Goal: Transaction & Acquisition: Purchase product/service

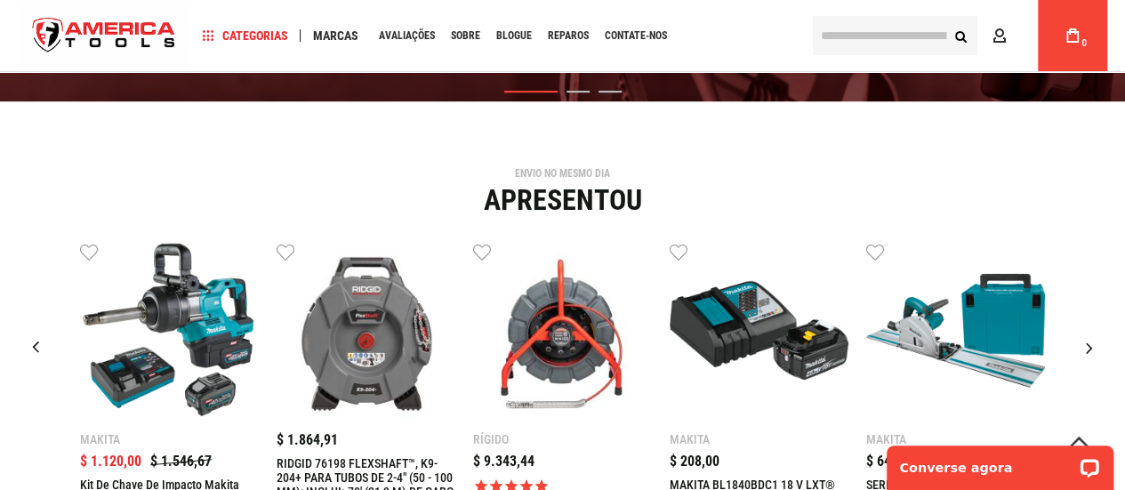
scroll to position [445, 0]
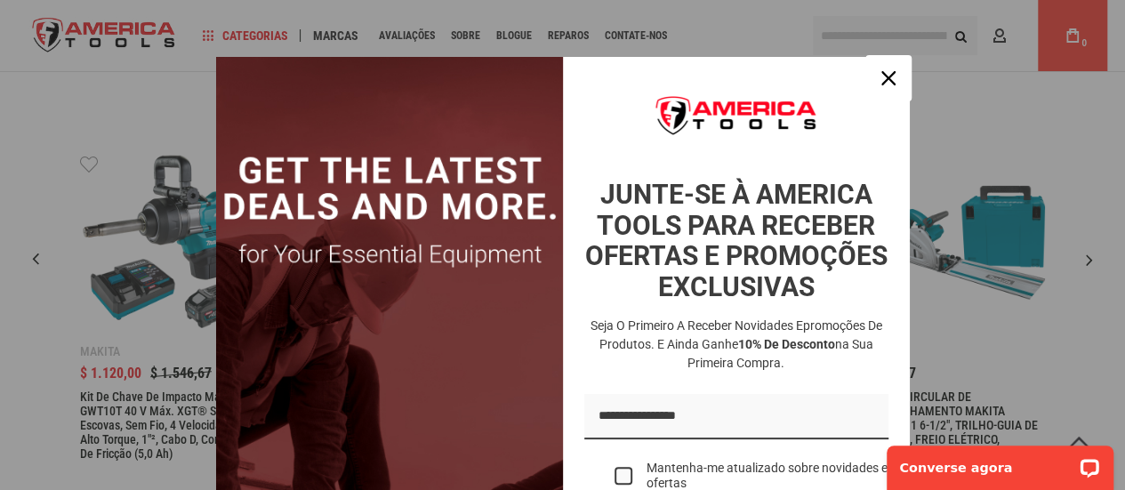
drag, startPoint x: 879, startPoint y: 77, endPoint x: 886, endPoint y: 92, distance: 15.9
click at [881, 77] on icon "ícone de fechamento" at bounding box center [888, 78] width 14 height 14
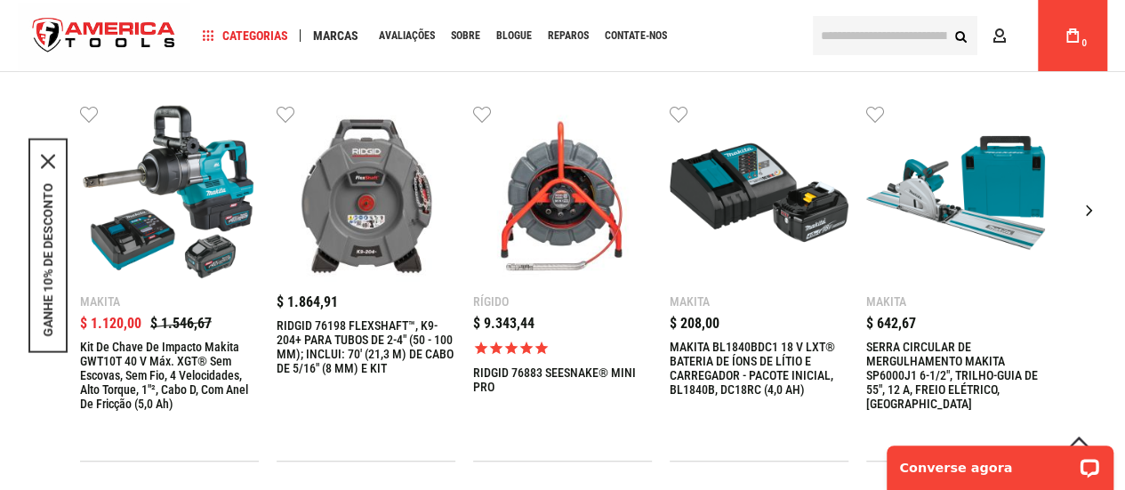
scroll to position [534, 0]
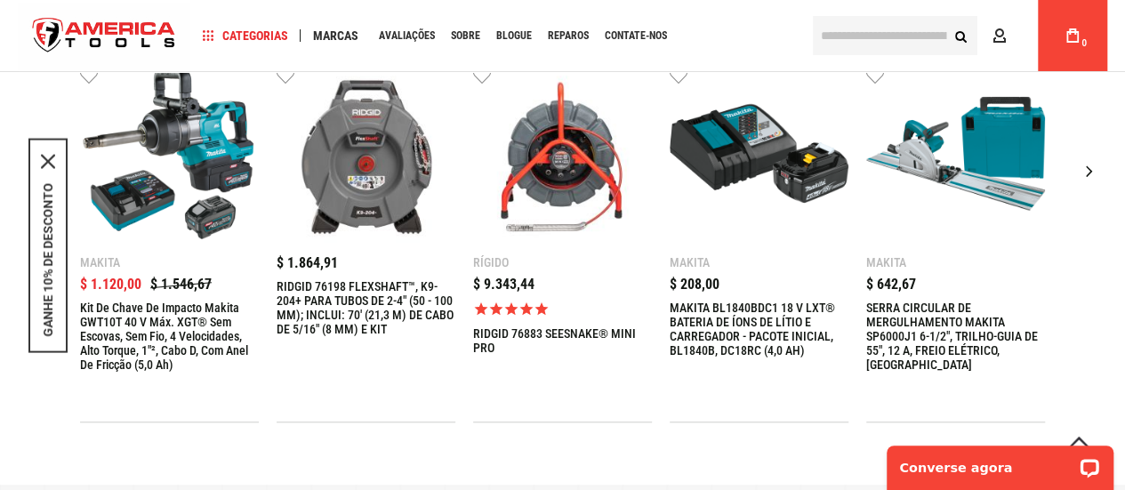
click at [1102, 170] on div "Próximo slide" at bounding box center [1089, 171] width 44 height 44
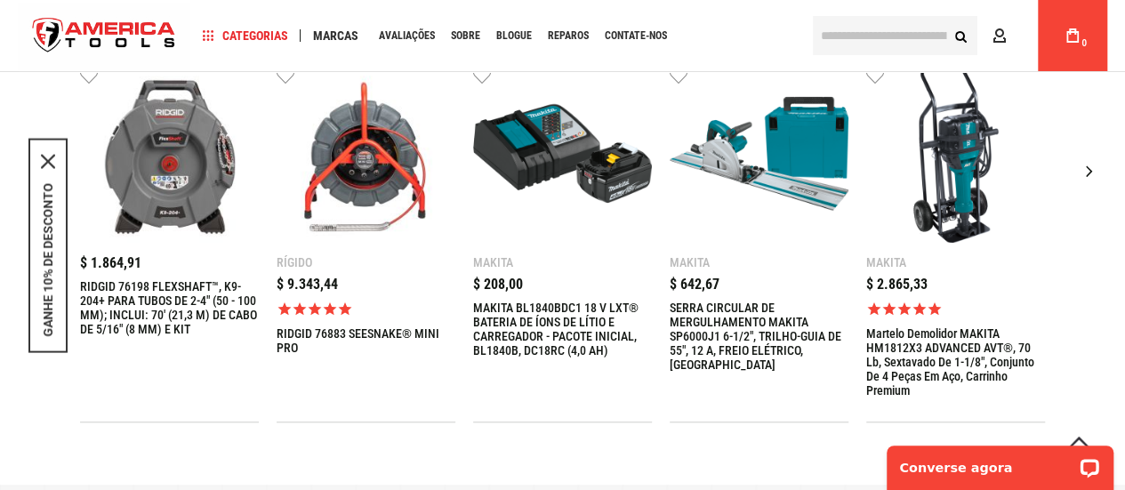
click at [1094, 165] on div "Próximo slide" at bounding box center [1089, 171] width 44 height 44
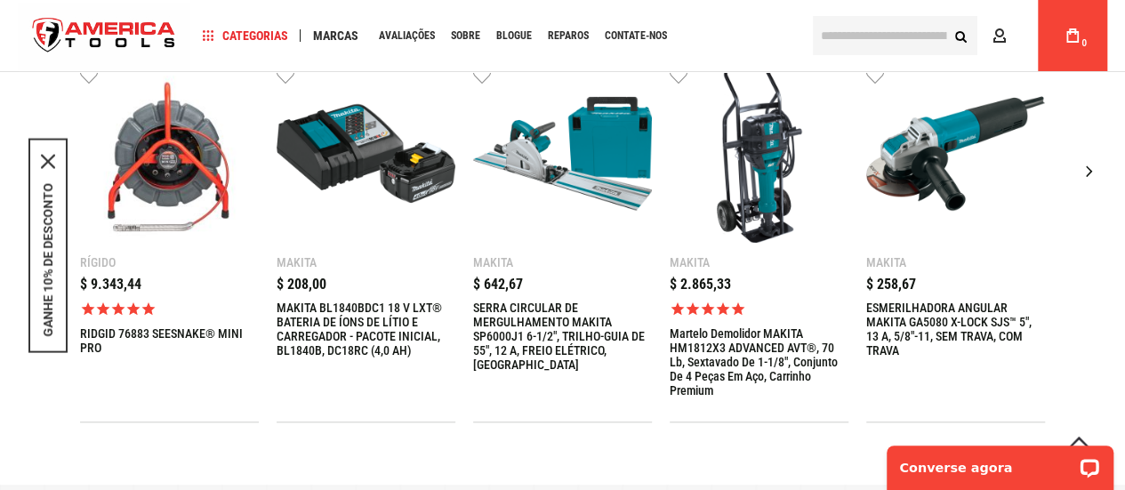
click at [1094, 165] on div "Próximo slide" at bounding box center [1089, 171] width 44 height 44
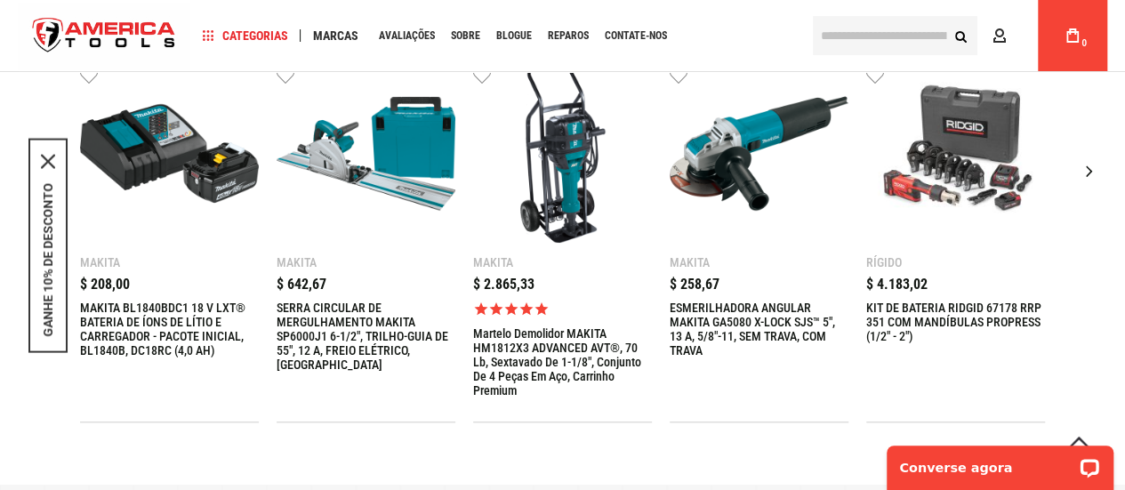
click at [1094, 165] on div "Próximo slide" at bounding box center [1089, 171] width 44 height 44
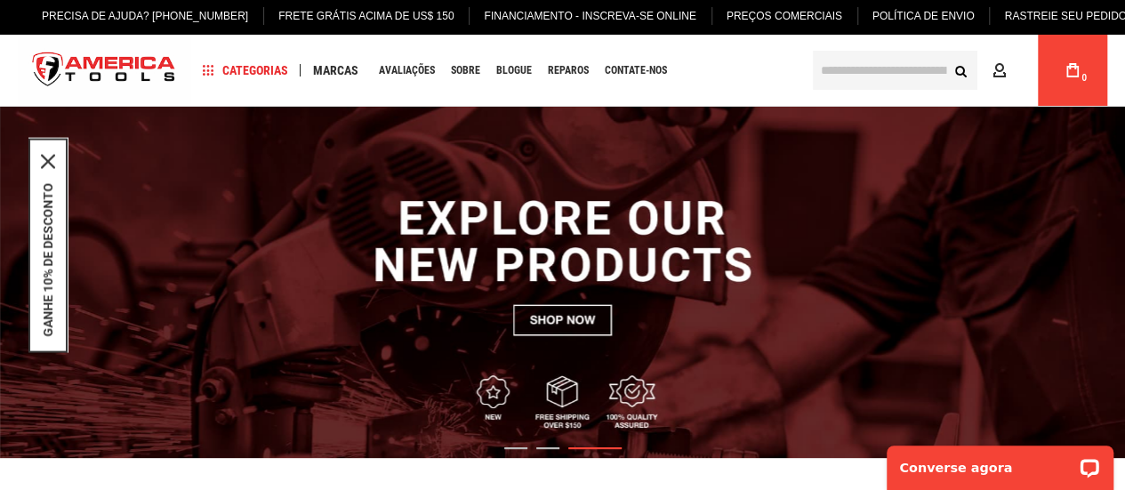
scroll to position [0, 0]
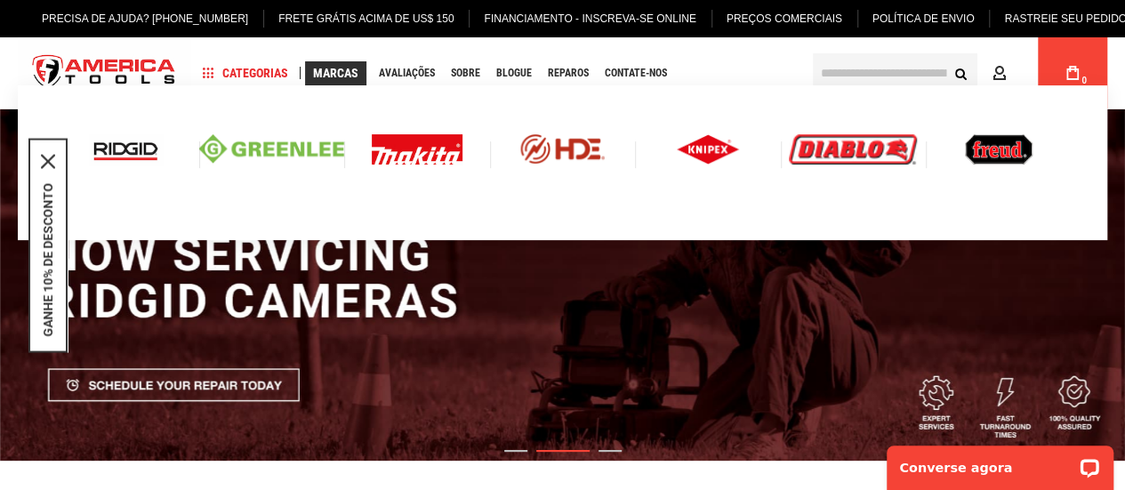
click at [551, 136] on img at bounding box center [563, 148] width 146 height 29
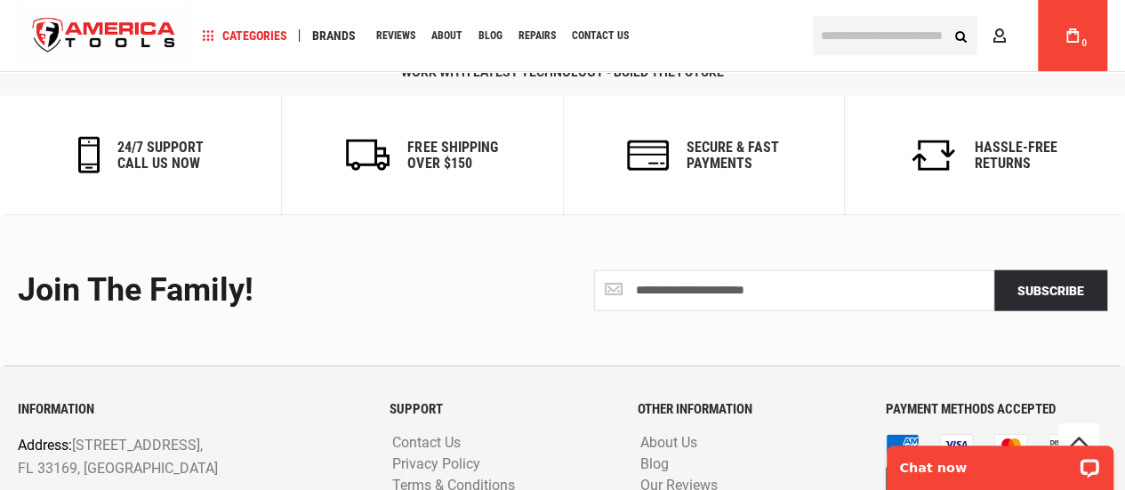
scroll to position [2080, 0]
